Goal: Information Seeking & Learning: Learn about a topic

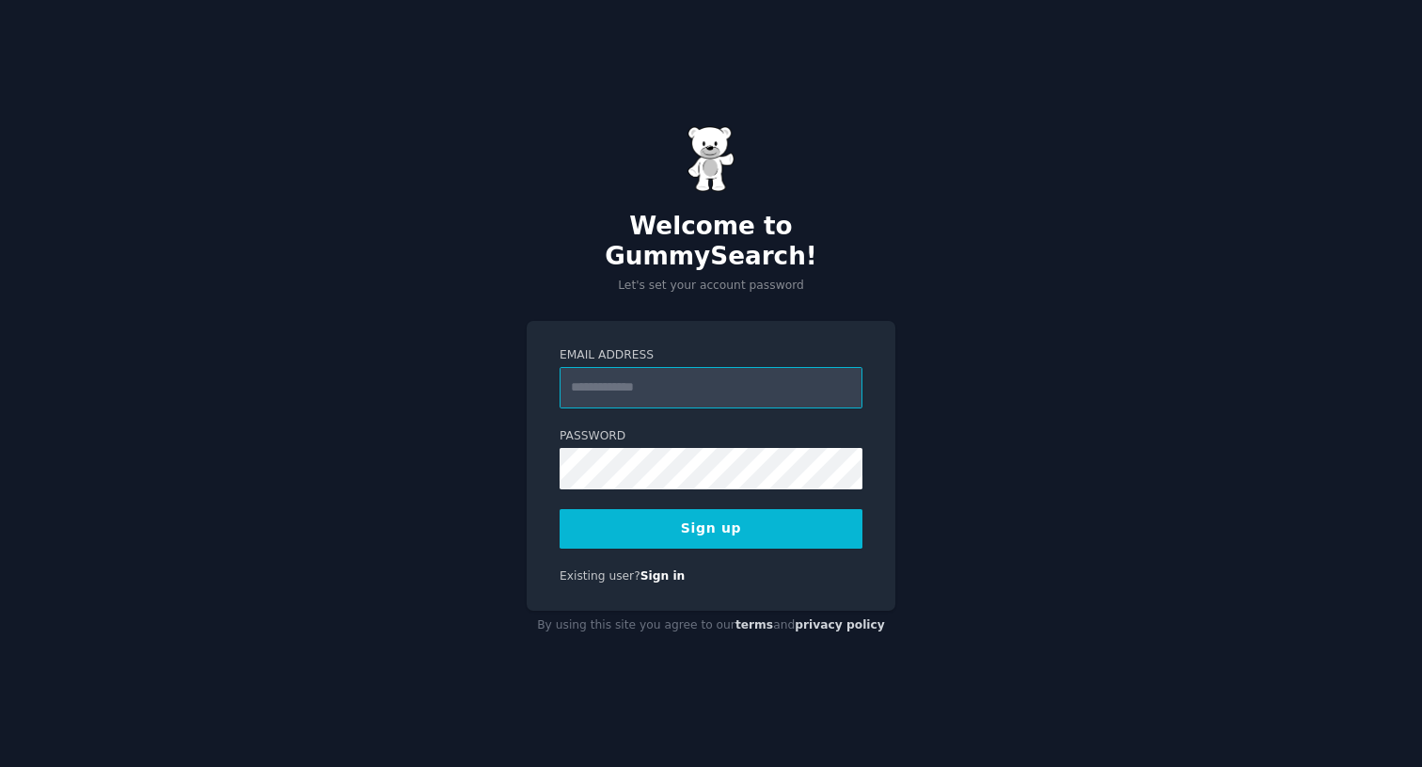
type input "**********"
click at [1060, 442] on div "**********" at bounding box center [711, 383] width 1422 height 767
click at [726, 513] on button "Sign up" at bounding box center [711, 529] width 303 height 40
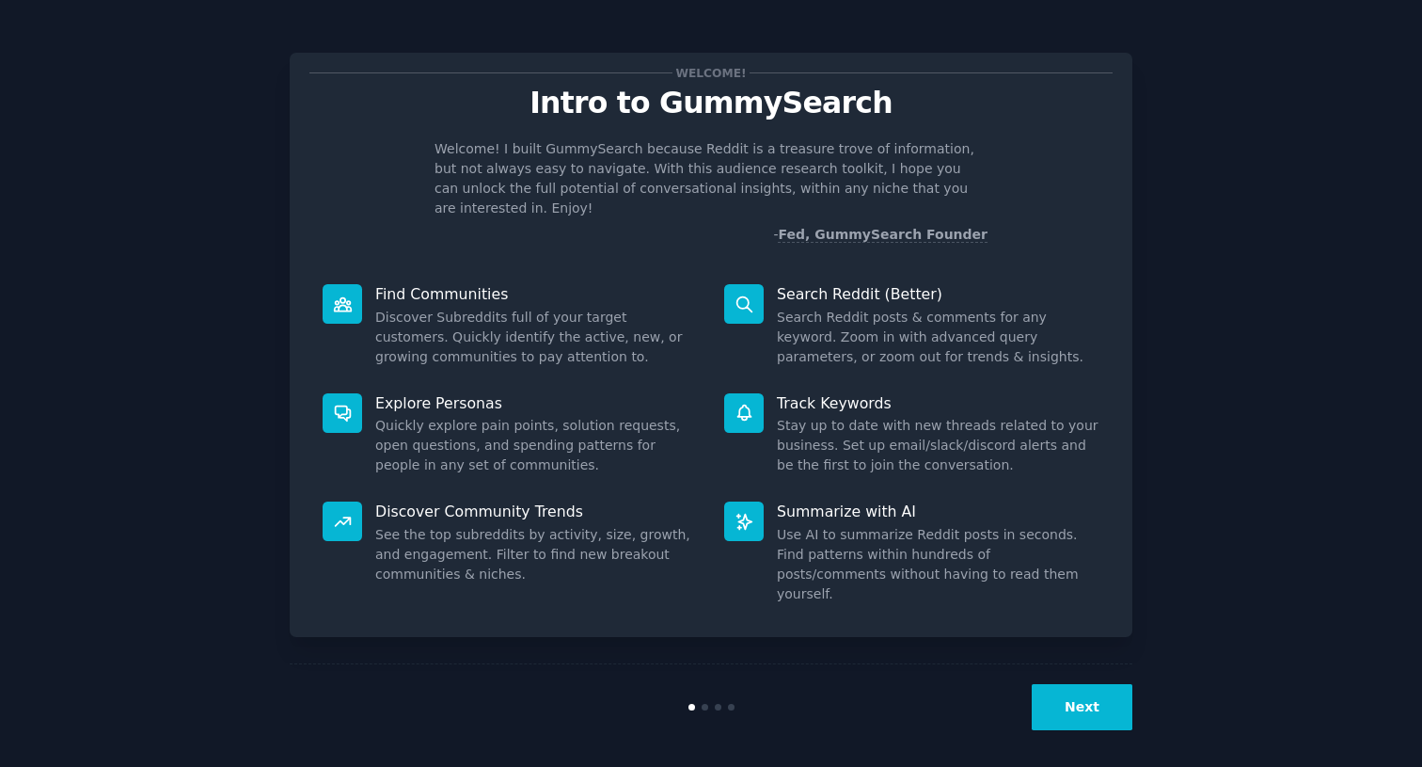
click at [1091, 693] on button "Next" at bounding box center [1082, 707] width 101 height 46
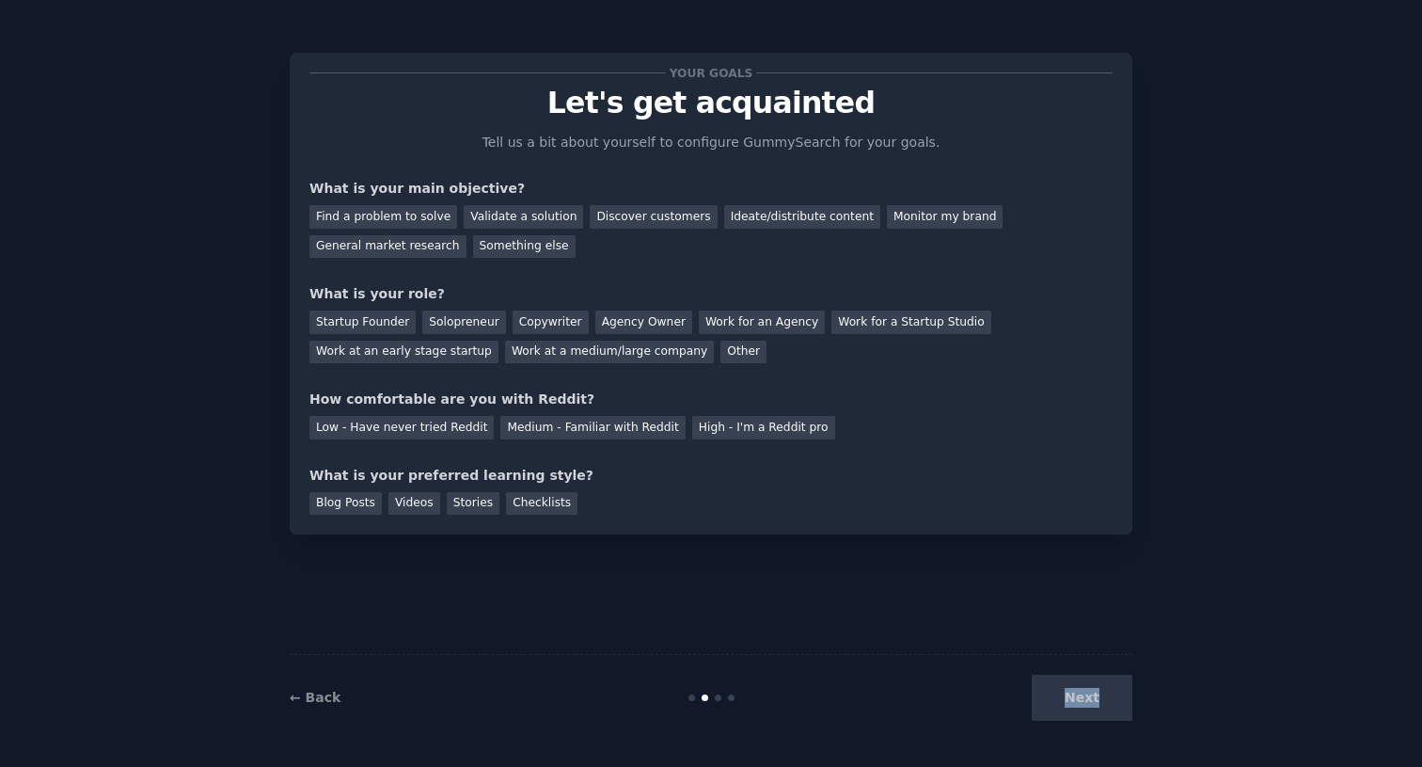
click at [1091, 693] on div "Next" at bounding box center [991, 697] width 281 height 46
click at [423, 215] on div "Find a problem to solve" at bounding box center [383, 217] width 148 height 24
click at [535, 208] on div "Validate a solution" at bounding box center [523, 217] width 119 height 24
click at [361, 316] on div "Startup Founder" at bounding box center [362, 322] width 106 height 24
click at [453, 325] on div "Solopreneur" at bounding box center [463, 322] width 83 height 24
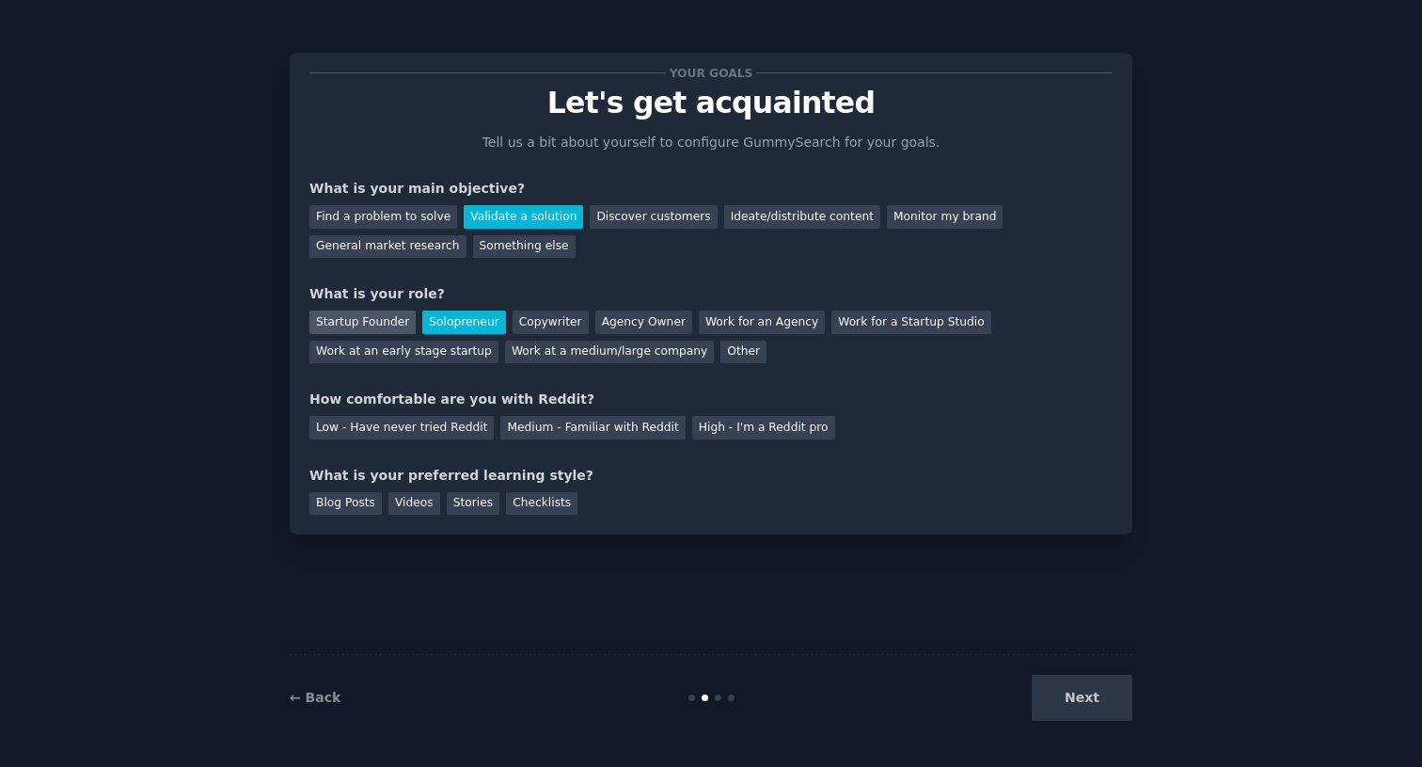
click at [402, 325] on div "Startup Founder" at bounding box center [362, 322] width 106 height 24
click at [450, 316] on div "Solopreneur" at bounding box center [463, 322] width 83 height 24
click at [598, 423] on div "Medium - Familiar with Reddit" at bounding box center [592, 428] width 184 height 24
click at [348, 504] on div "Blog Posts" at bounding box center [345, 504] width 72 height 24
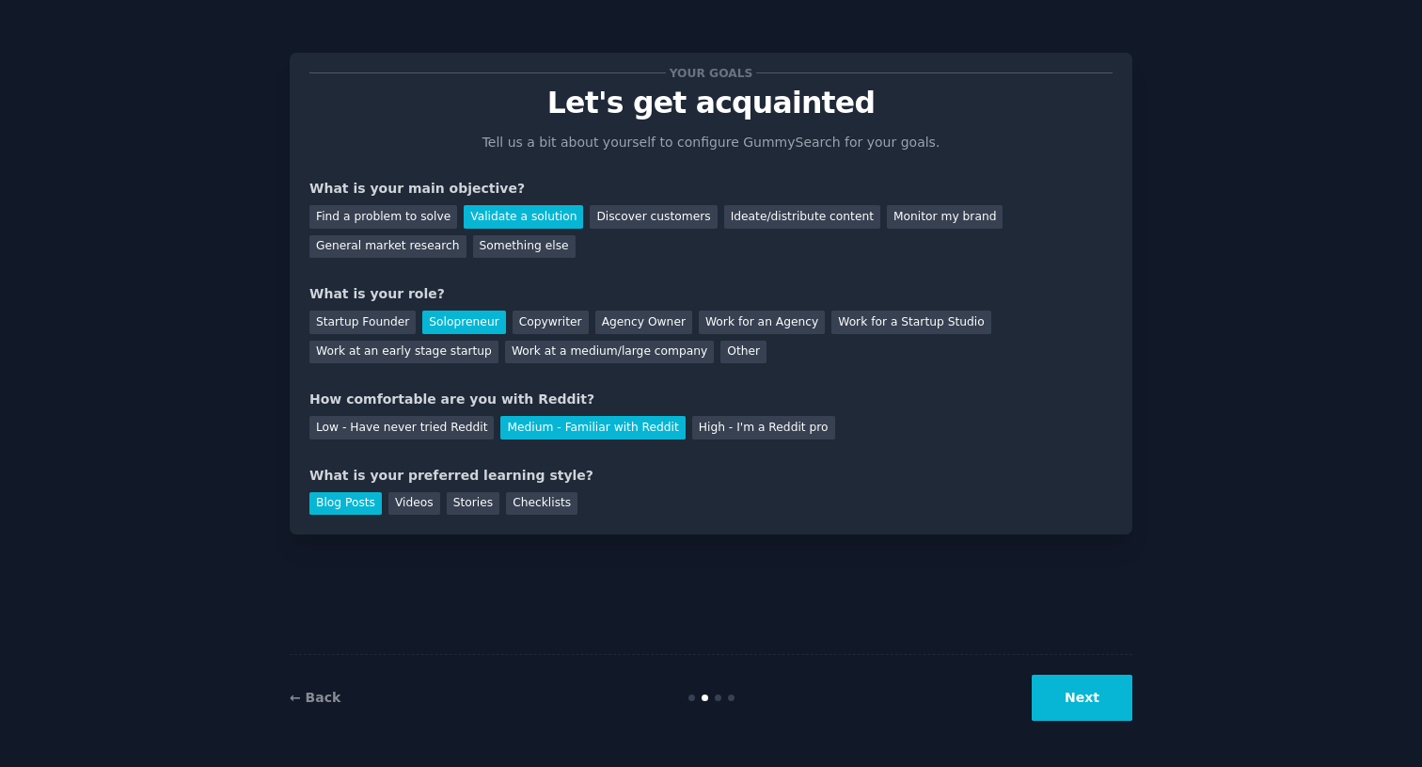
click at [1077, 703] on button "Next" at bounding box center [1082, 697] width 101 height 46
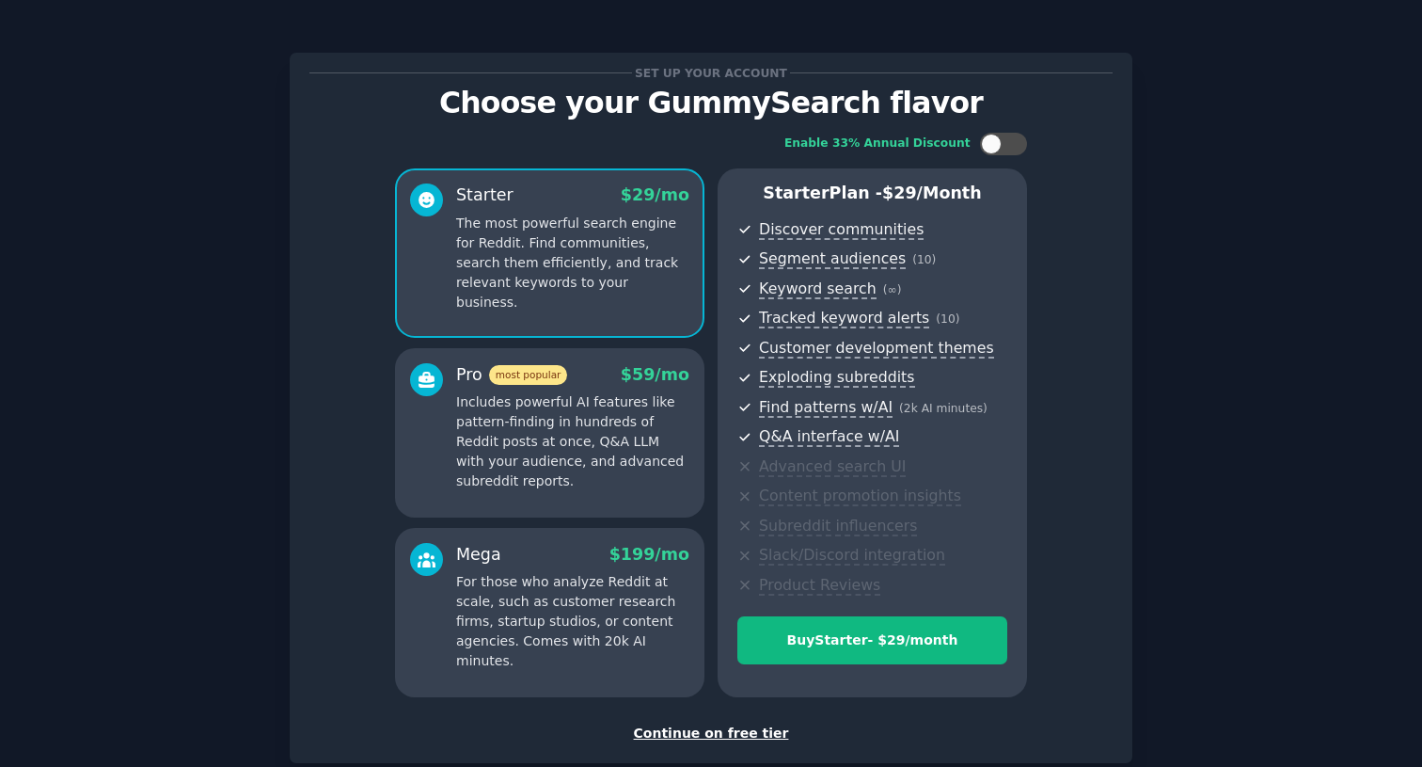
click at [743, 727] on div "Continue on free tier" at bounding box center [710, 733] width 803 height 20
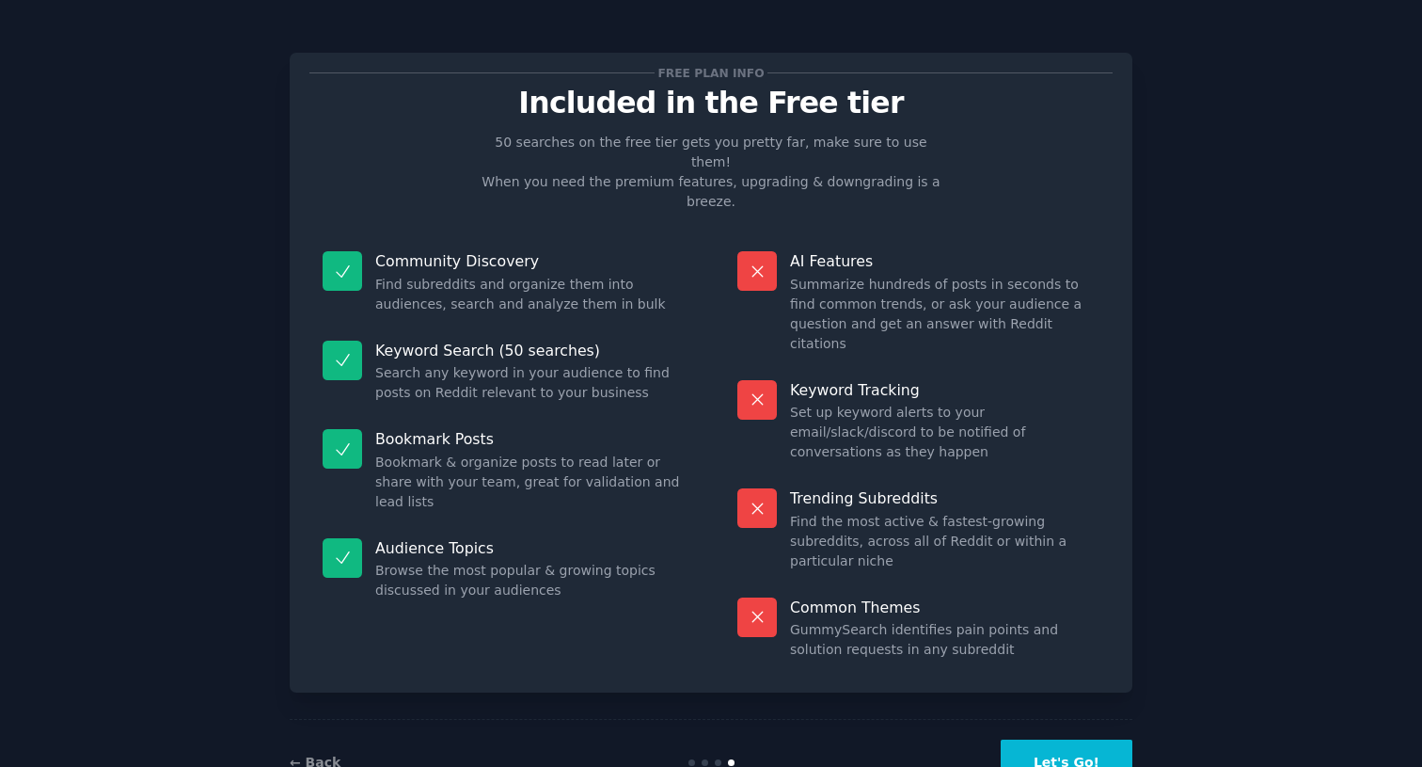
click at [1074, 739] on button "Let's Go!" at bounding box center [1067, 762] width 132 height 46
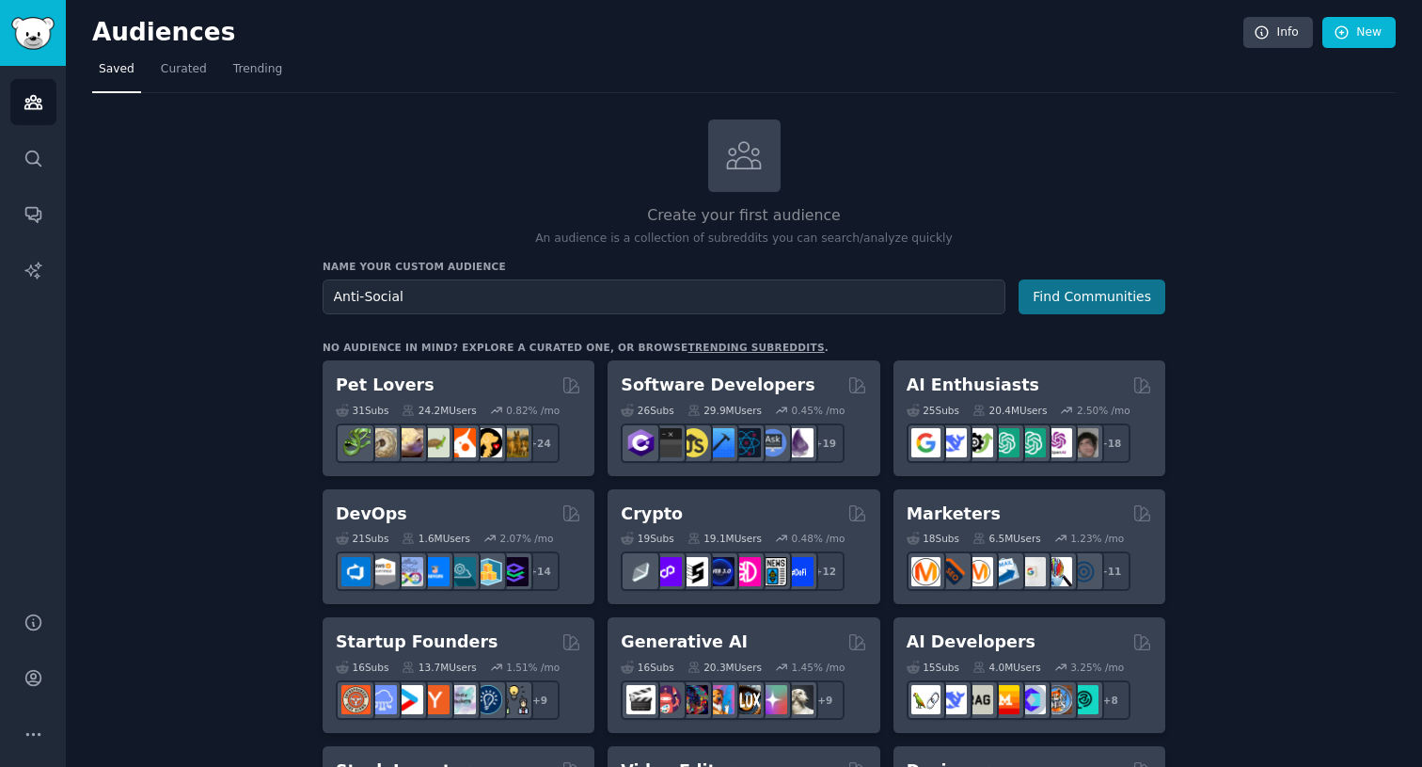
type input "Anti-Social"
click at [1089, 292] on button "Find Communities" at bounding box center [1092, 296] width 147 height 35
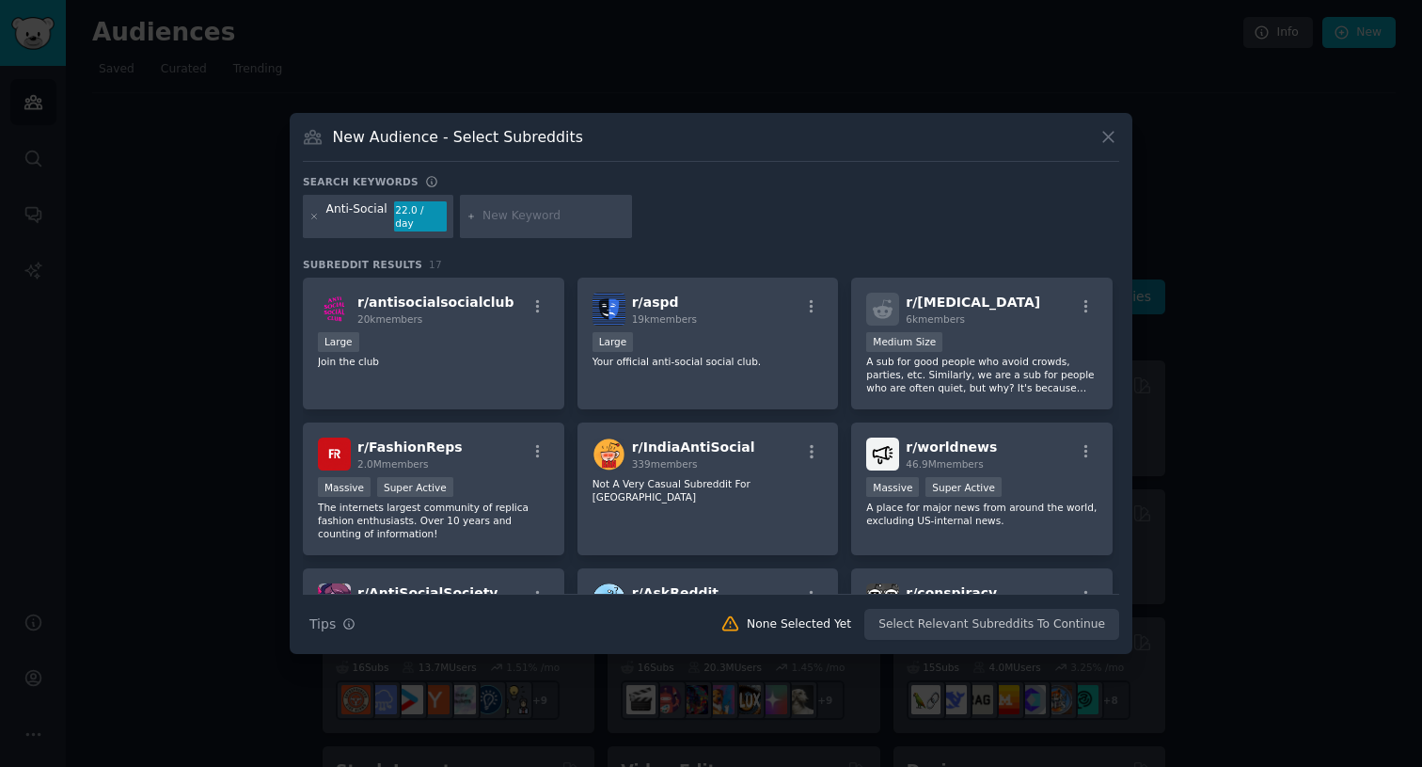
click at [1120, 135] on div "New Audience - Select Subreddits Search keywords Anti-Social 22.0 / day Subredd…" at bounding box center [711, 383] width 843 height 541
click at [1107, 141] on icon at bounding box center [1108, 138] width 10 height 10
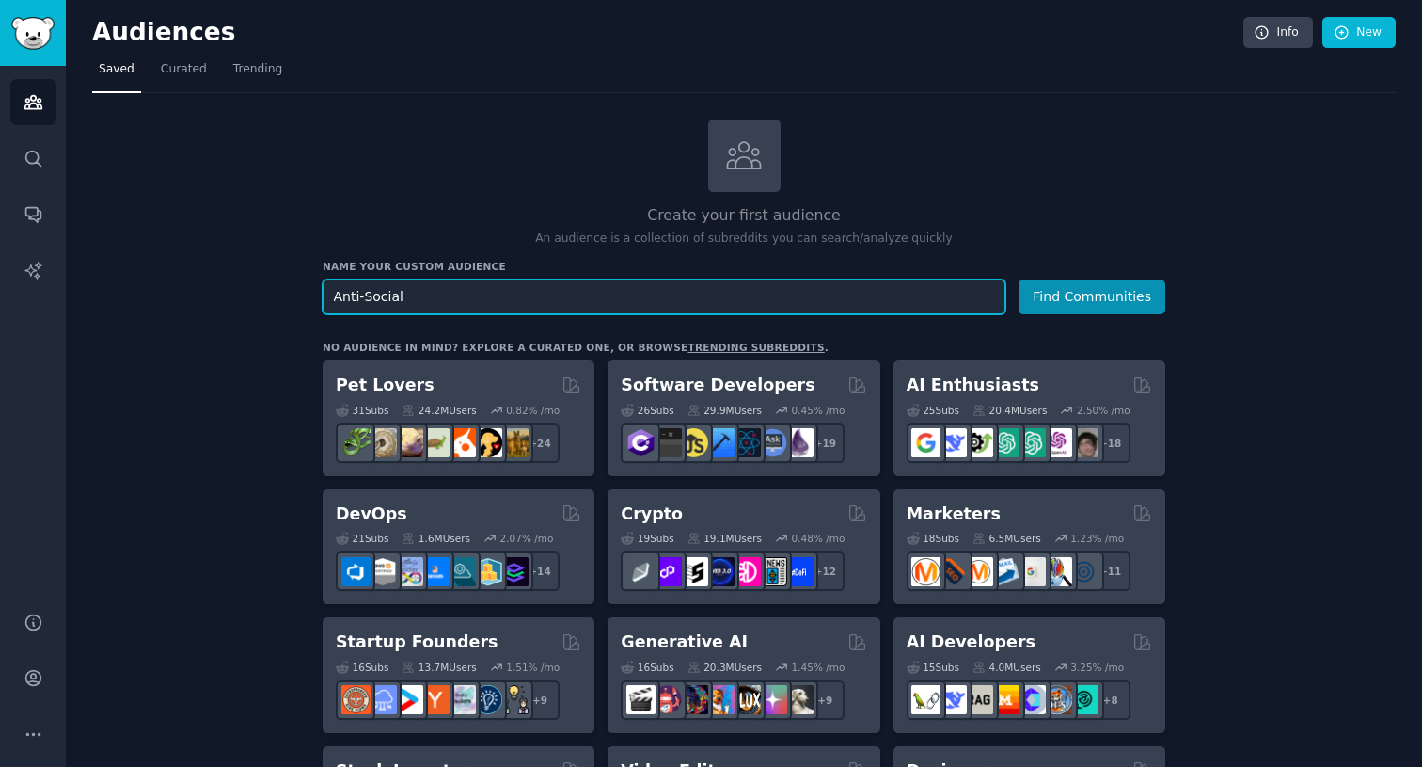
drag, startPoint x: 446, startPoint y: 303, endPoint x: 243, endPoint y: 303, distance: 203.2
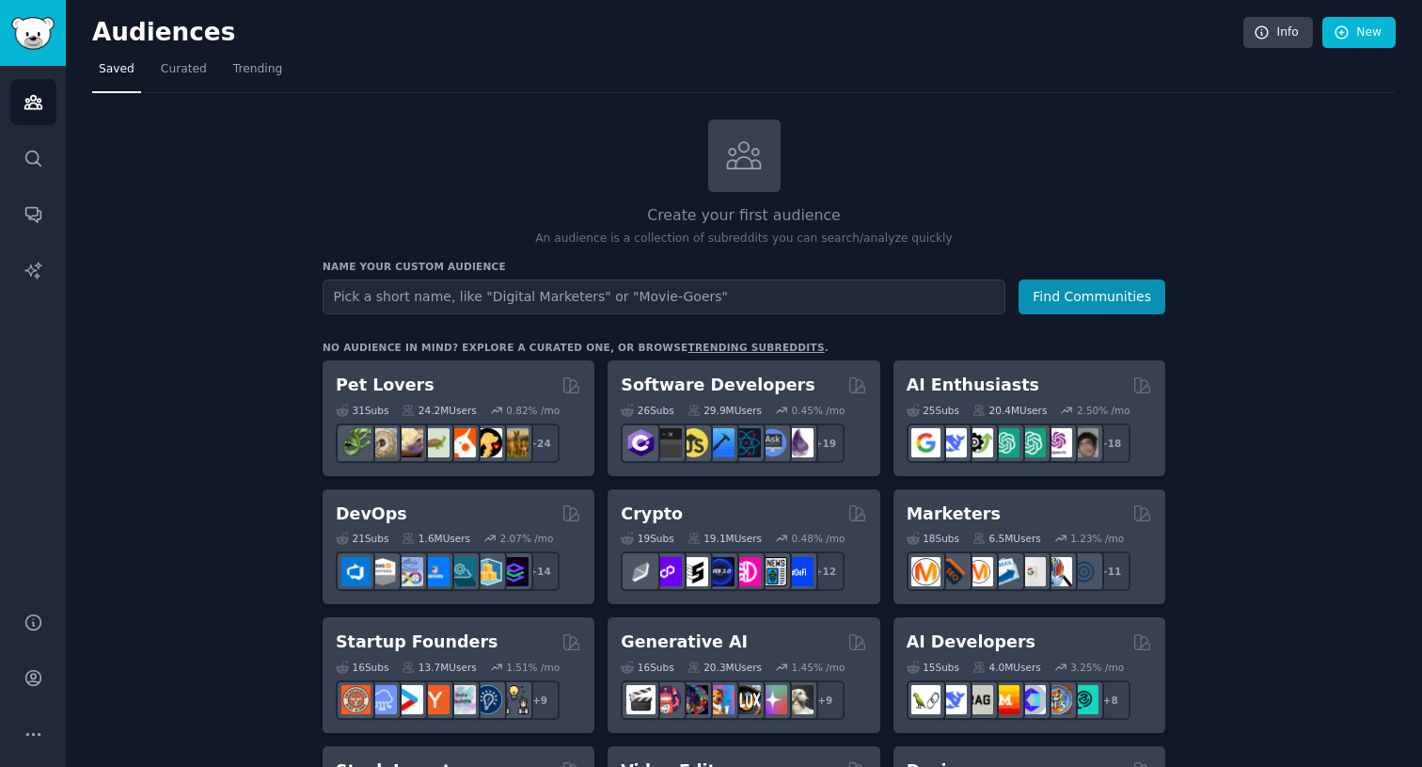
click at [359, 200] on div "Create your first audience An audience is a collection of subreddits you can se…" at bounding box center [744, 183] width 843 height 128
click at [38, 151] on icon "Sidebar" at bounding box center [34, 159] width 20 height 20
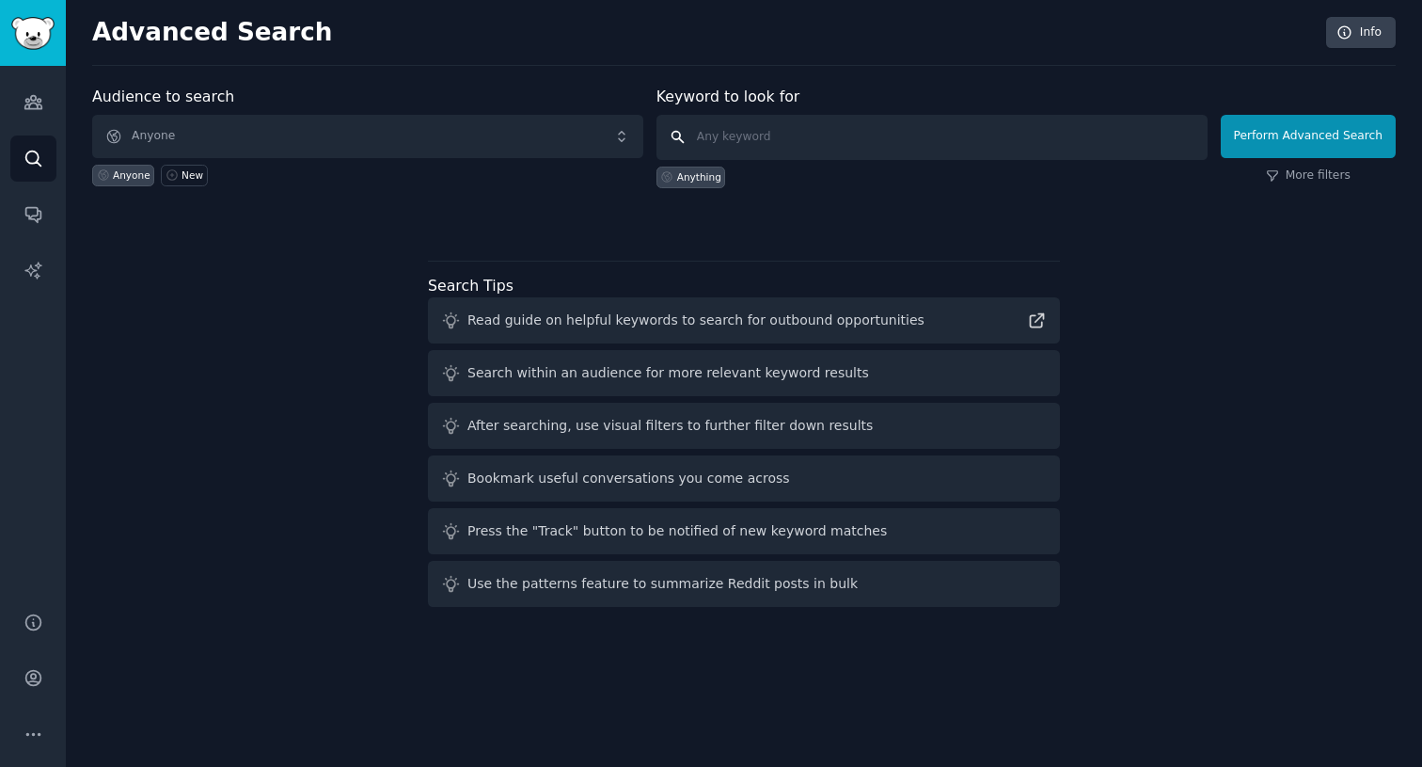
click at [763, 139] on input "text" at bounding box center [932, 137] width 551 height 45
paste input "Anti-Social"
type input "Anti-Social App"
click at [1276, 136] on button "Perform Advanced Search" at bounding box center [1308, 136] width 175 height 43
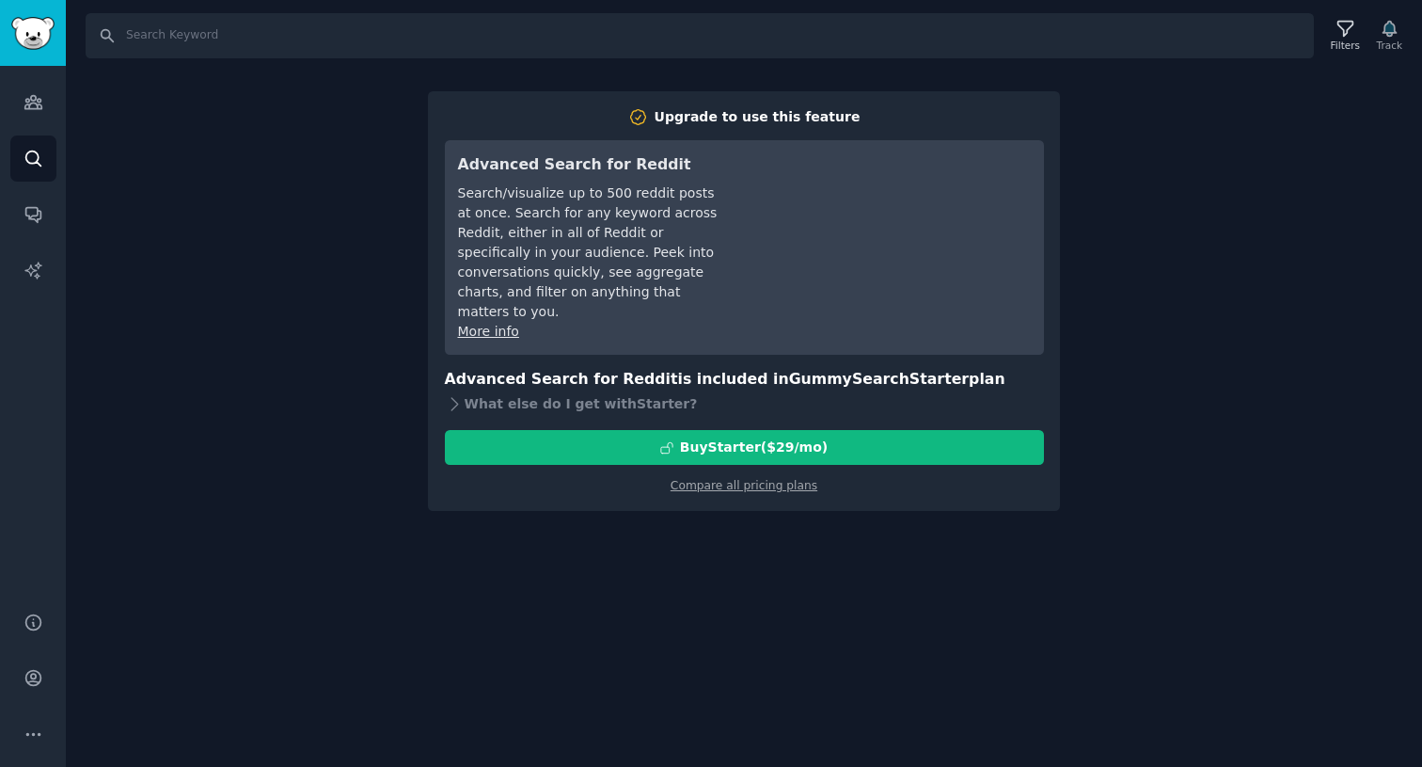
click at [341, 303] on div "Search Filters Track Upgrade to use this feature Advanced Search for Reddit Sea…" at bounding box center [744, 383] width 1356 height 767
click at [196, 37] on input "Search" at bounding box center [700, 35] width 1228 height 45
paste input "Anti-Social"
type input "Anti-Social App"
click at [40, 163] on icon "Sidebar" at bounding box center [34, 159] width 20 height 20
